Goal: Navigation & Orientation: Find specific page/section

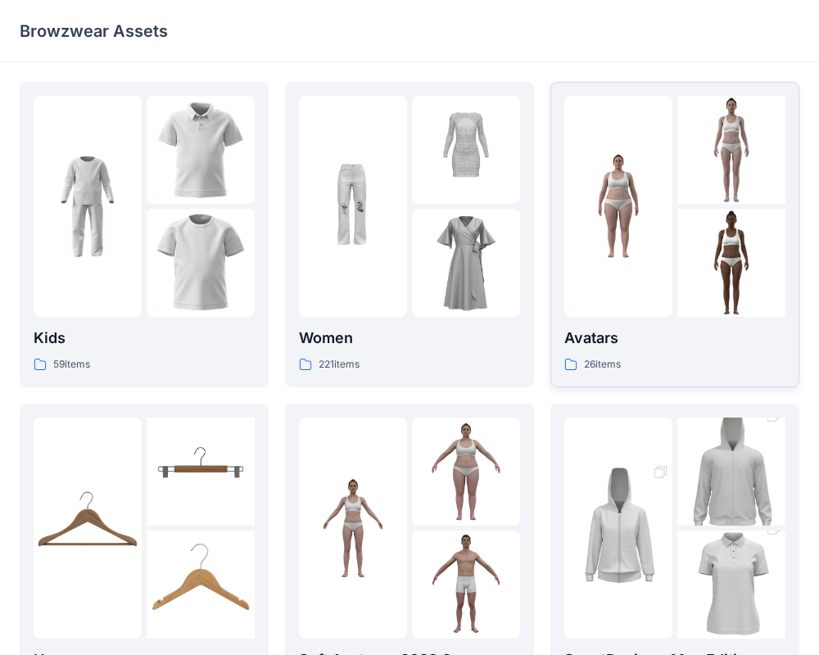
click at [730, 184] on img at bounding box center [731, 150] width 108 height 108
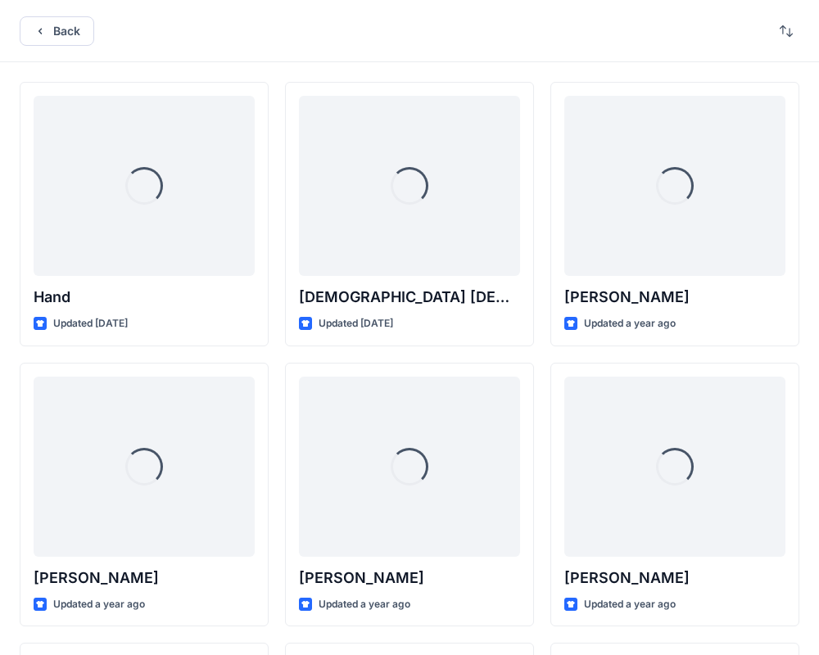
click at [280, 319] on div "Loading... Hand Updated [DATE] Loading... [PERSON_NAME] Updated a year ago Load…" at bounding box center [409, 634] width 779 height 1105
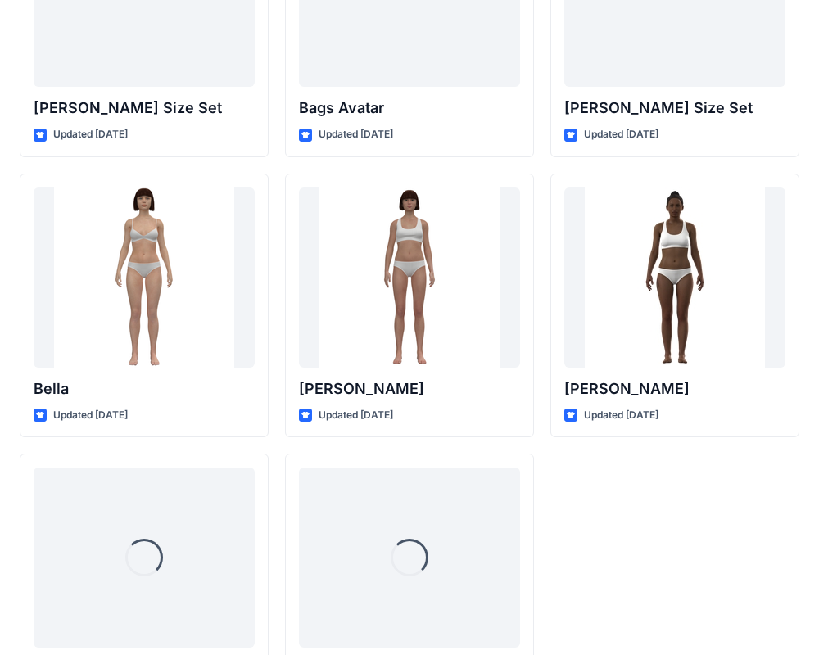
scroll to position [1954, 0]
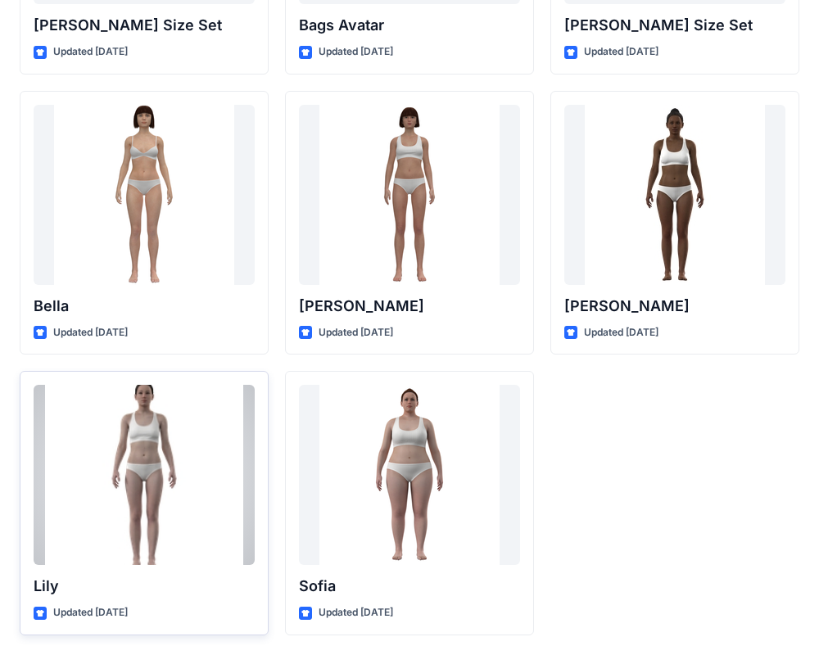
click at [124, 525] on div at bounding box center [144, 475] width 221 height 180
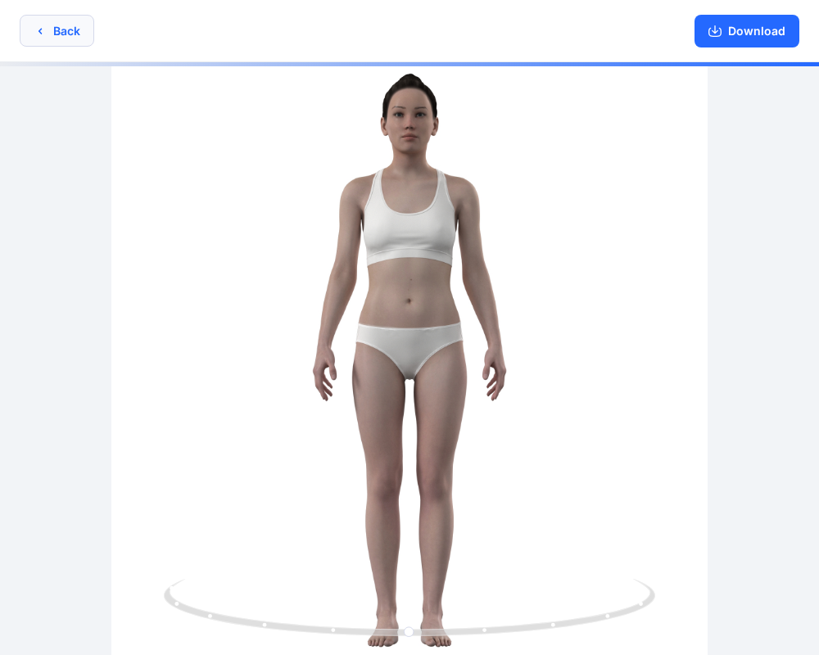
click at [52, 33] on button "Back" at bounding box center [57, 31] width 74 height 32
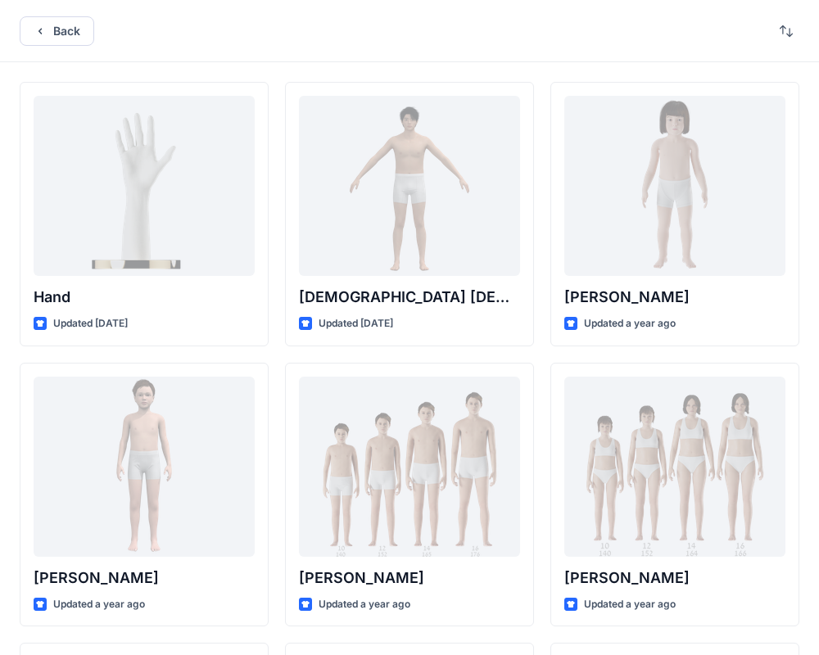
scroll to position [1954, 0]
